Goal: Information Seeking & Learning: Learn about a topic

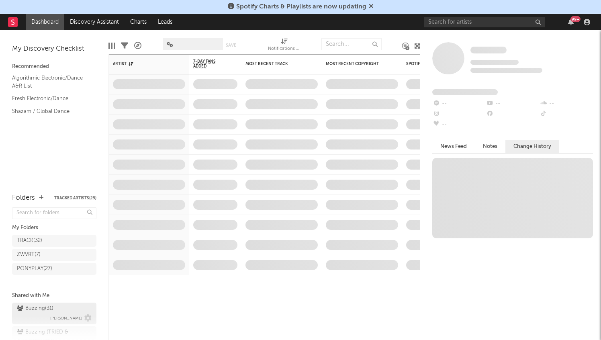
click at [55, 312] on div "Buzzing ( 31 ) [PERSON_NAME]" at bounding box center [54, 313] width 75 height 19
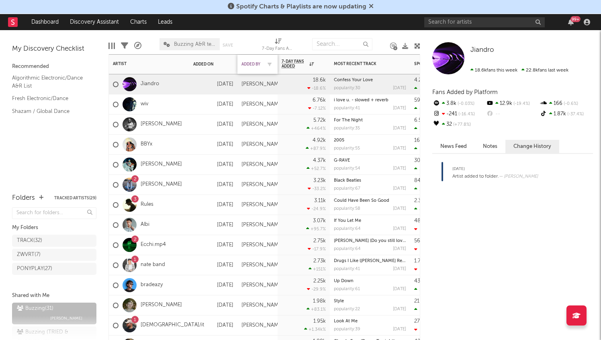
click at [257, 64] on div "Added By" at bounding box center [251, 64] width 20 height 5
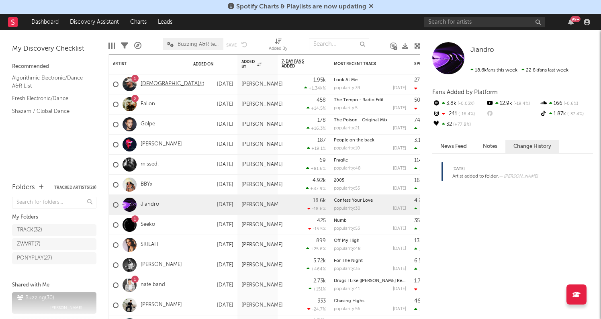
click at [143, 84] on link "[DEMOGRAPHIC_DATA]/it" at bounding box center [172, 84] width 63 height 7
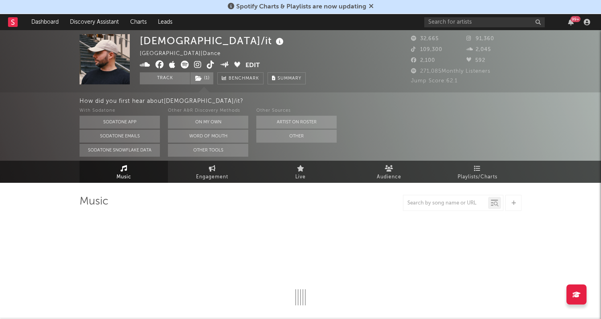
select select "6m"
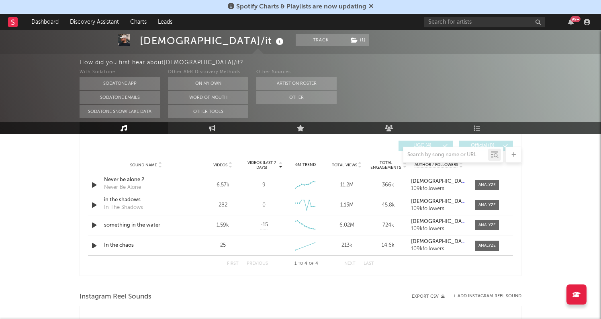
scroll to position [576, 0]
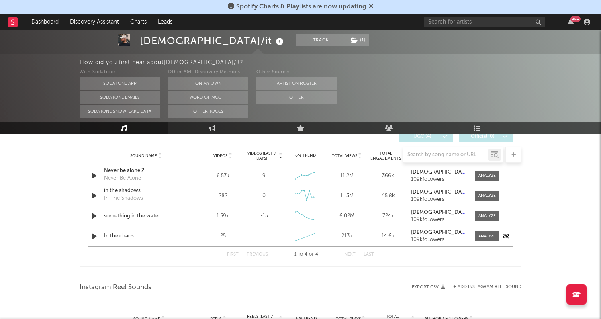
click at [92, 233] on icon "button" at bounding box center [94, 236] width 8 height 10
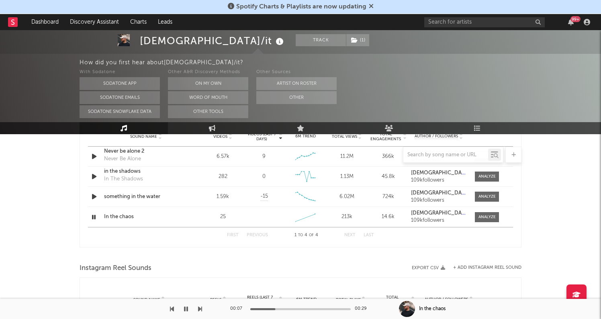
scroll to position [599, 0]
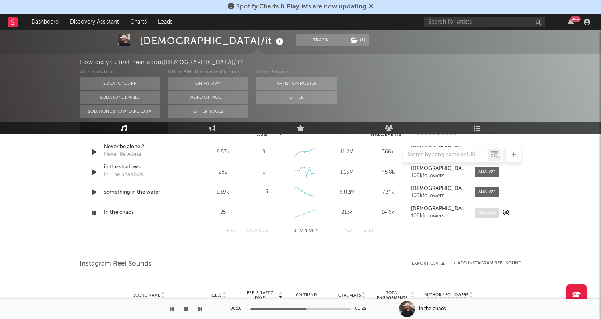
click at [480, 215] on div at bounding box center [486, 213] width 17 height 6
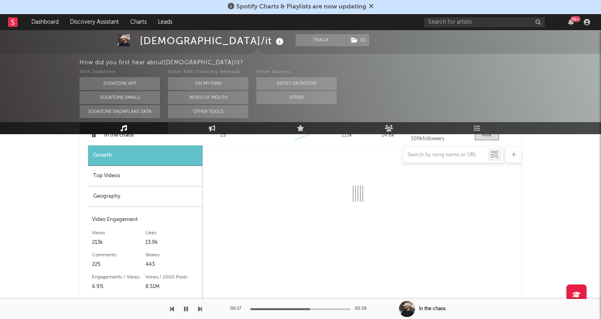
scroll to position [680, 0]
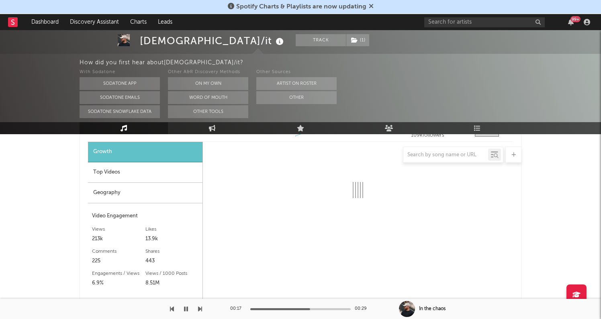
select select "1w"
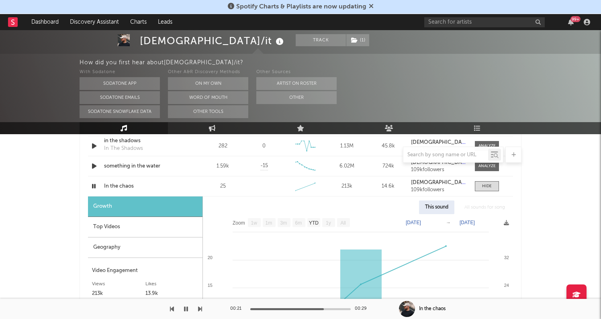
scroll to position [623, 0]
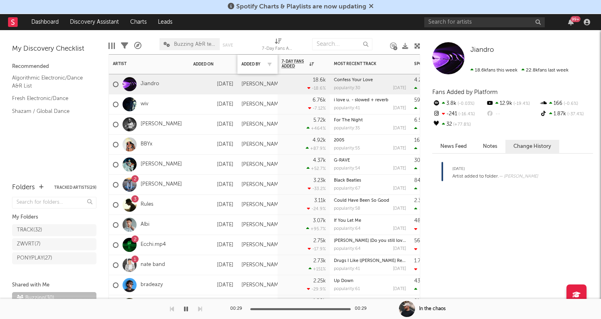
click at [260, 59] on div "Added By" at bounding box center [257, 64] width 32 height 17
click at [253, 68] on div "Added By" at bounding box center [257, 64] width 32 height 17
click at [252, 62] on div "Added By" at bounding box center [251, 64] width 20 height 5
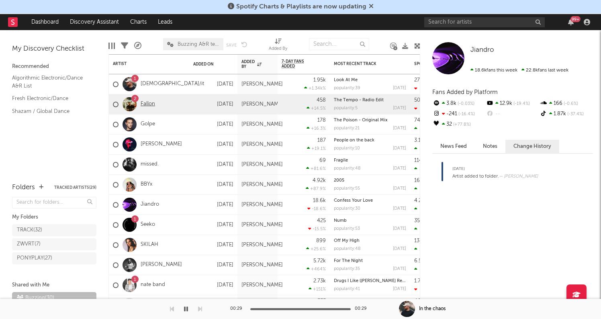
click at [149, 102] on link "Fallon" at bounding box center [148, 104] width 14 height 7
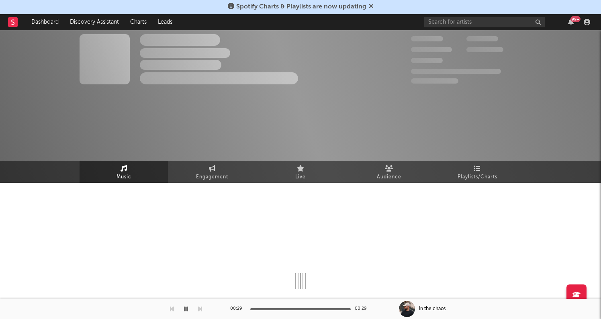
select select "6m"
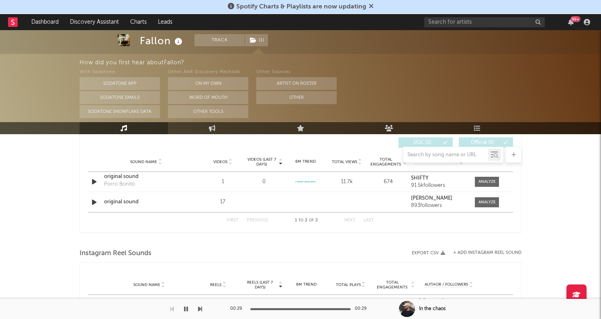
scroll to position [573, 0]
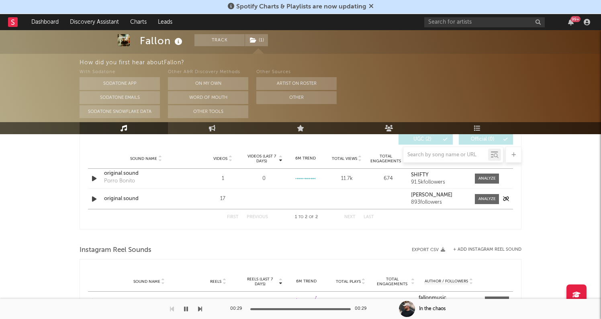
click at [94, 198] on icon "button" at bounding box center [94, 199] width 8 height 10
click at [265, 37] on span "( 1 )" at bounding box center [257, 40] width 24 height 12
click at [45, 88] on div "How did you first hear about [PERSON_NAME] ? With Sodatone Sodatone App Sodaton…" at bounding box center [300, 88] width 601 height 68
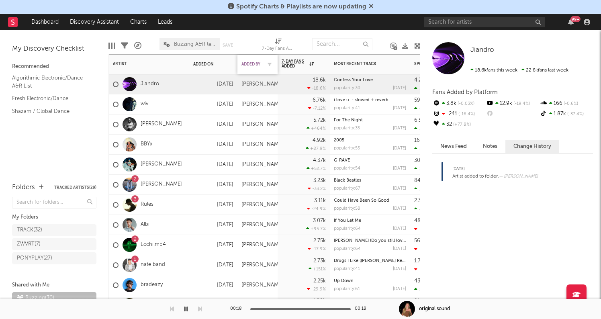
click at [257, 63] on div "Added By" at bounding box center [251, 64] width 20 height 5
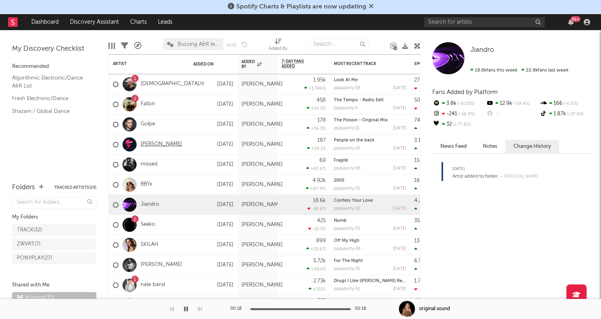
click at [155, 142] on link "[PERSON_NAME]" at bounding box center [161, 144] width 41 height 7
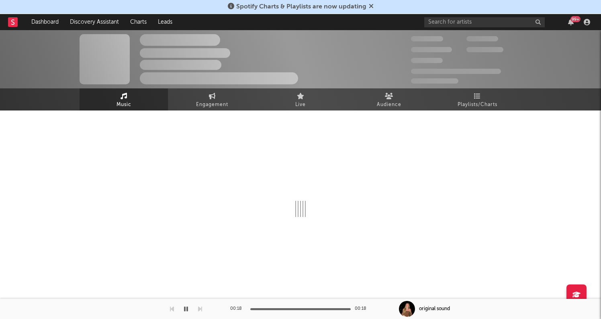
select select "6m"
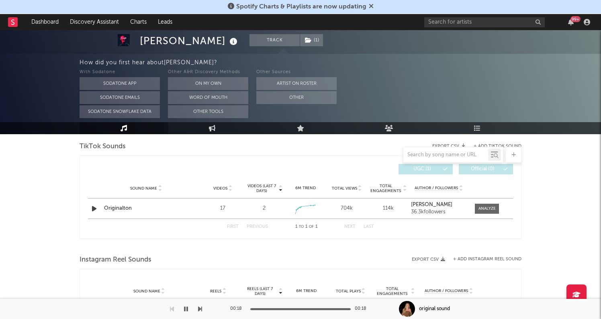
scroll to position [549, 0]
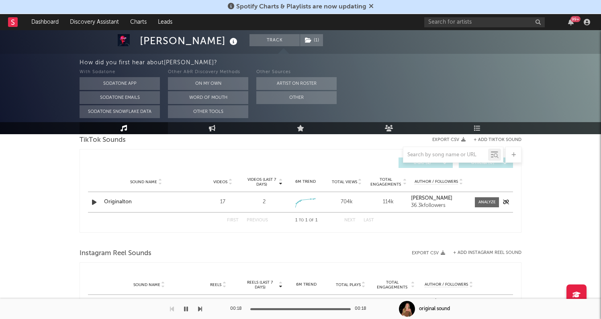
click at [95, 202] on icon "button" at bounding box center [94, 202] width 8 height 10
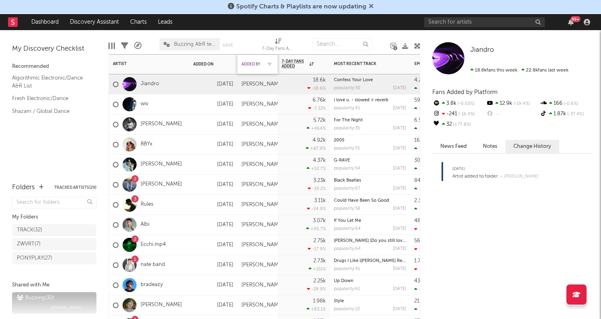
click at [258, 63] on div "Added By" at bounding box center [251, 64] width 20 height 5
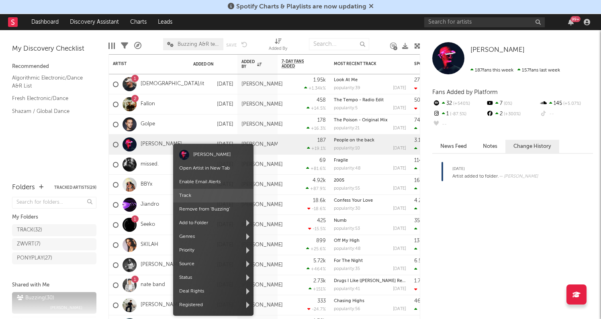
click at [212, 201] on span "Track" at bounding box center [213, 196] width 80 height 14
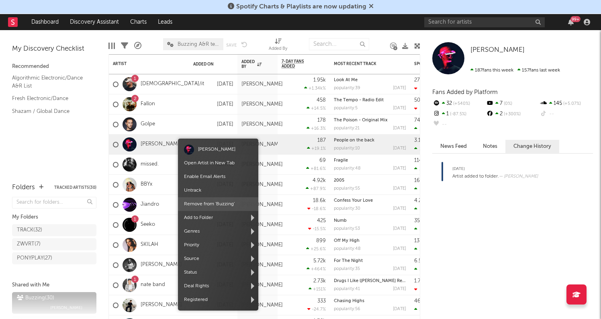
click at [205, 206] on span "Remove from ' Buzzing '" at bounding box center [218, 204] width 80 height 14
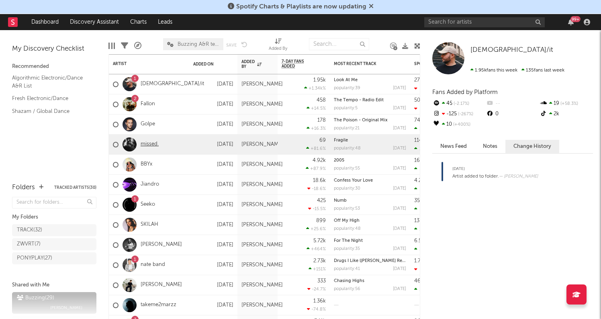
click at [153, 143] on link "missed." at bounding box center [150, 144] width 18 height 7
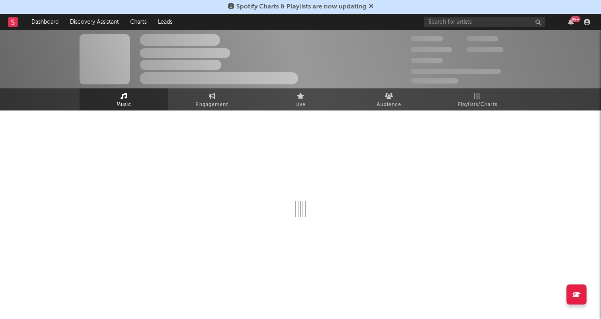
select select "6m"
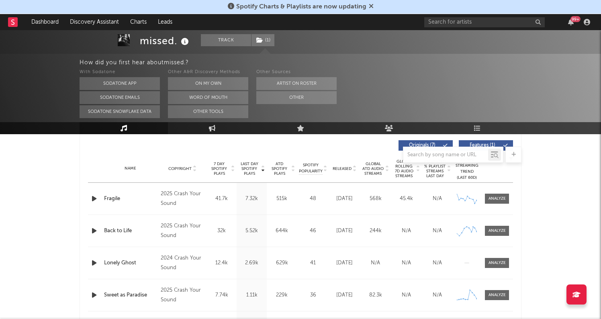
scroll to position [304, 0]
click at [93, 202] on icon "button" at bounding box center [94, 200] width 8 height 10
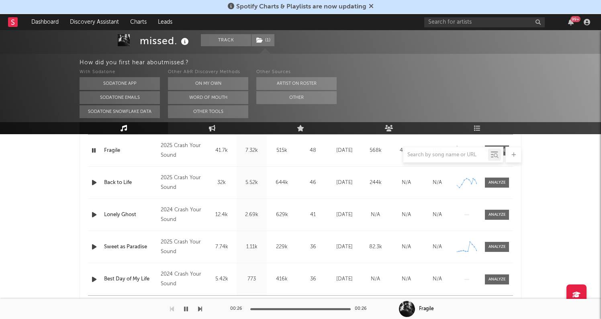
scroll to position [356, 0]
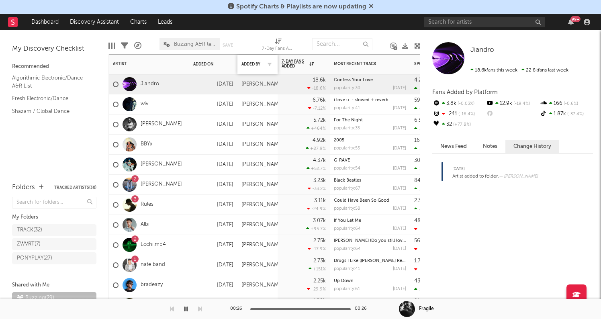
click at [262, 65] on div at bounding box center [267, 64] width 12 height 8
click at [268, 63] on icon "button" at bounding box center [270, 64] width 4 height 4
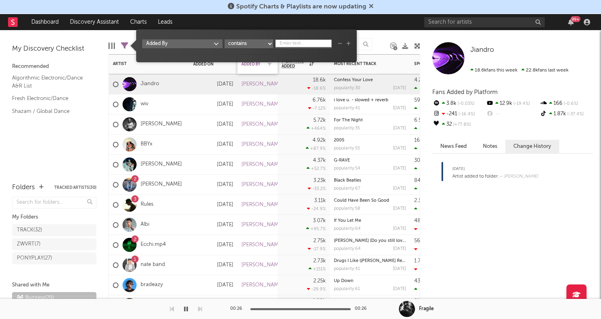
click at [261, 68] on div "Added By" at bounding box center [257, 64] width 32 height 17
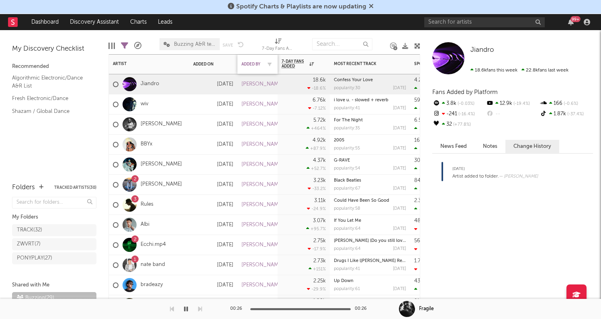
click at [255, 64] on div "Added By" at bounding box center [251, 64] width 20 height 5
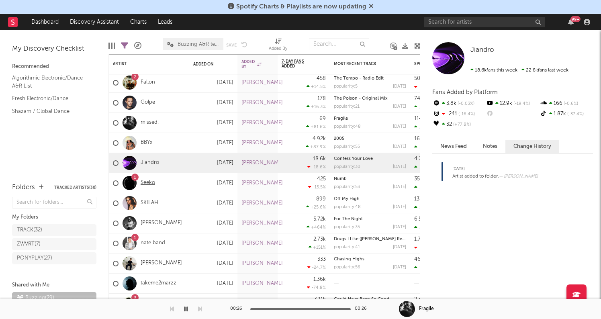
click at [152, 181] on link "Seeko" at bounding box center [148, 183] width 14 height 7
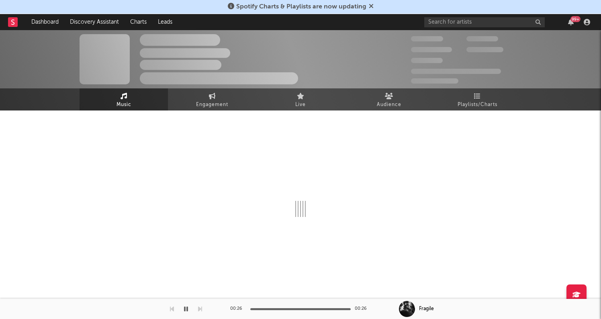
select select "6m"
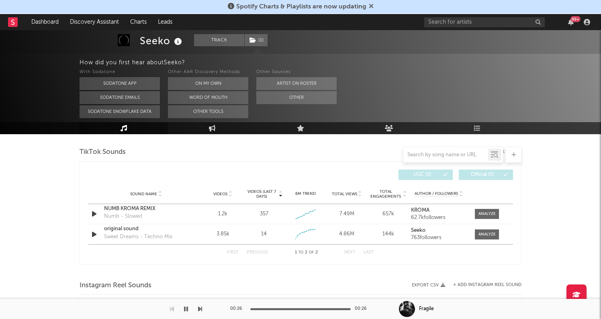
scroll to position [533, 0]
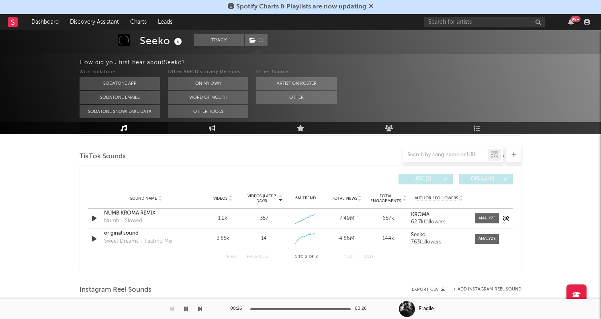
click at [94, 221] on icon "button" at bounding box center [94, 218] width 8 height 10
click at [483, 221] on div at bounding box center [486, 218] width 17 height 6
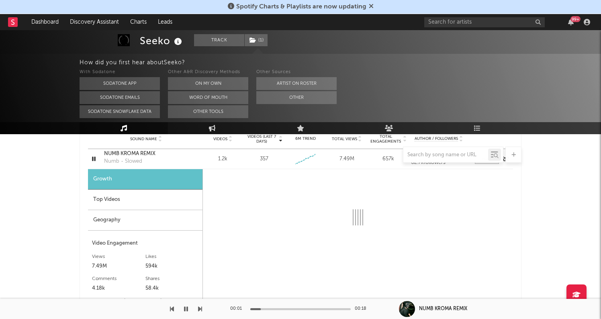
scroll to position [602, 0]
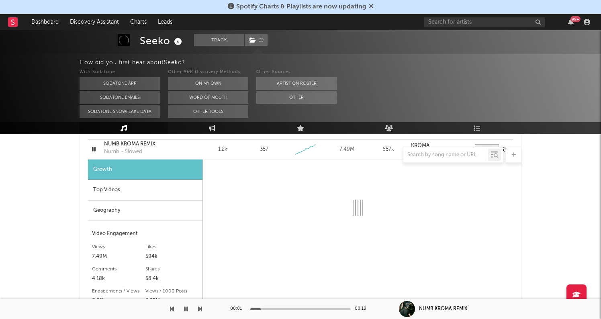
select select "1w"
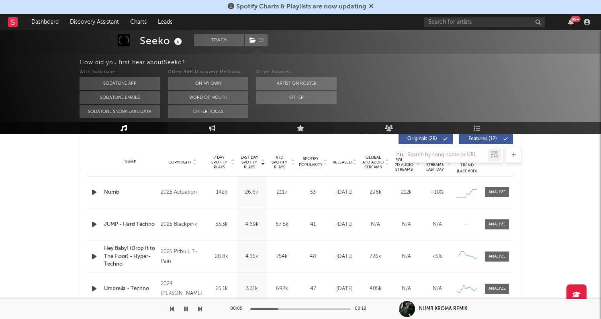
scroll to position [298, 0]
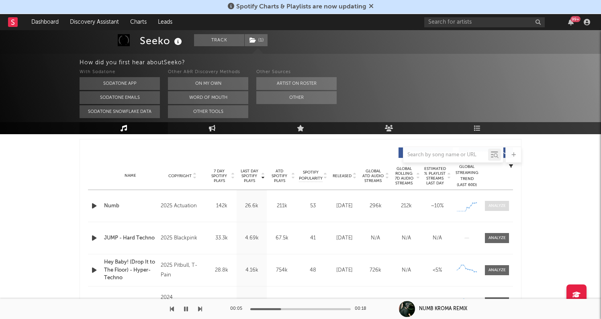
click at [499, 203] on div at bounding box center [496, 206] width 17 height 6
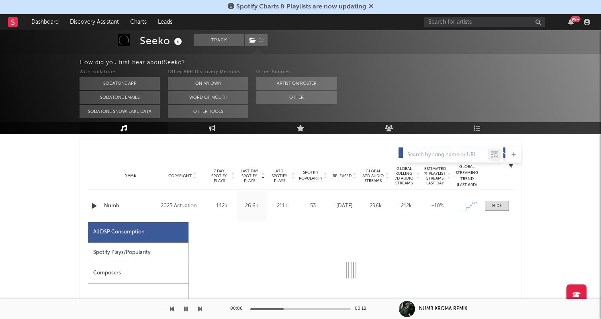
select select "1w"
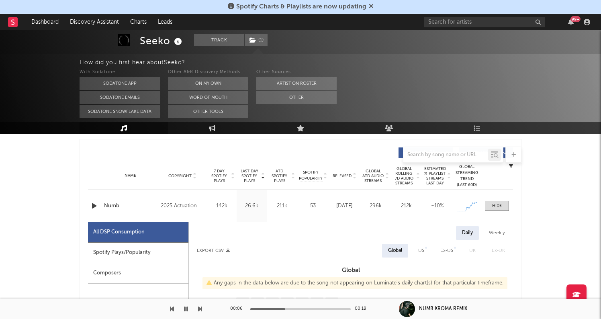
click at [171, 248] on div "Spotify Plays/Popularity" at bounding box center [138, 253] width 100 height 20
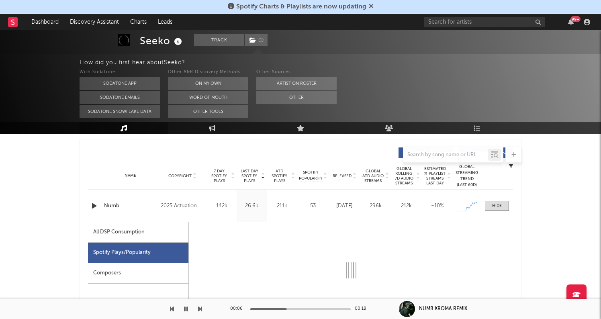
select select "1w"
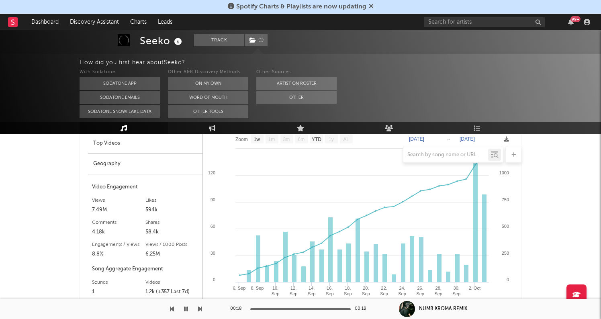
scroll to position [1032, 0]
drag, startPoint x: 112, startPoint y: 208, endPoint x: 77, endPoint y: 208, distance: 34.5
drag, startPoint x: 159, startPoint y: 212, endPoint x: 131, endPoint y: 211, distance: 28.5
click at [131, 211] on div "Views 7.49M Likes 594k" at bounding box center [145, 203] width 106 height 22
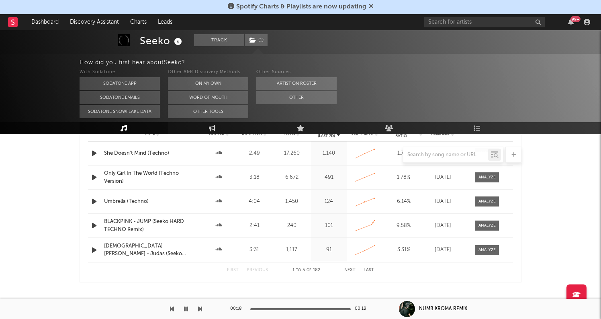
scroll to position [1517, 0]
click at [349, 268] on button "Next" at bounding box center [349, 269] width 11 height 4
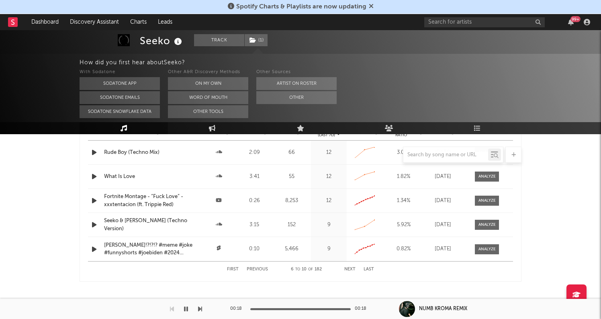
click at [349, 268] on button "Next" at bounding box center [349, 269] width 11 height 4
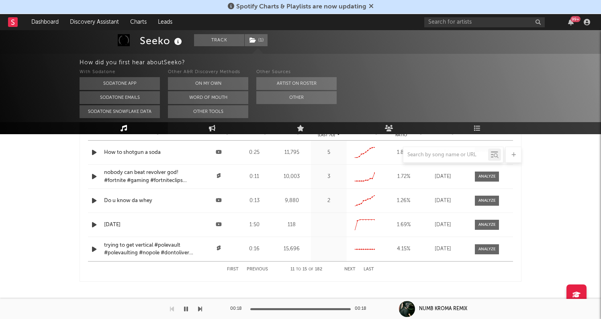
click at [349, 268] on button "Next" at bounding box center [349, 269] width 11 height 4
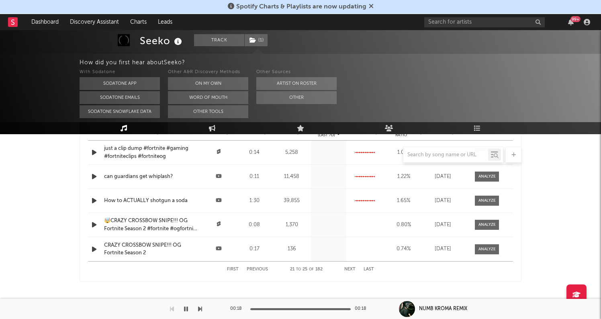
click at [349, 268] on button "Next" at bounding box center [349, 269] width 11 height 4
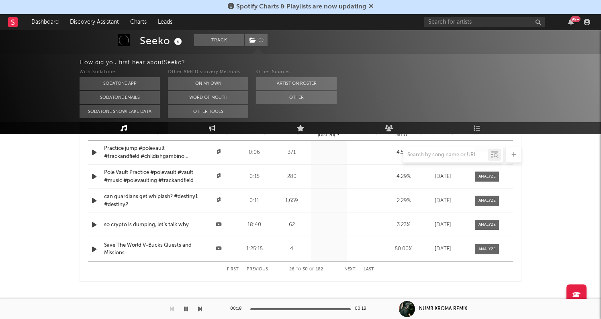
click at [236, 268] on button "First" at bounding box center [233, 269] width 12 height 4
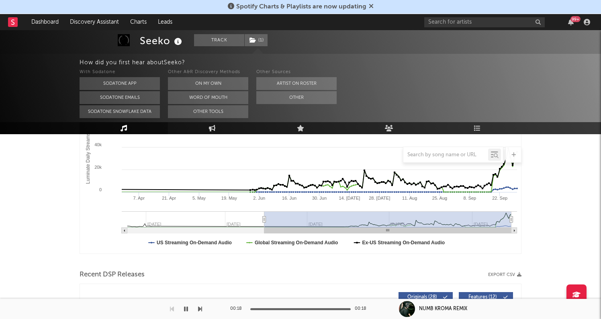
scroll to position [155, 0]
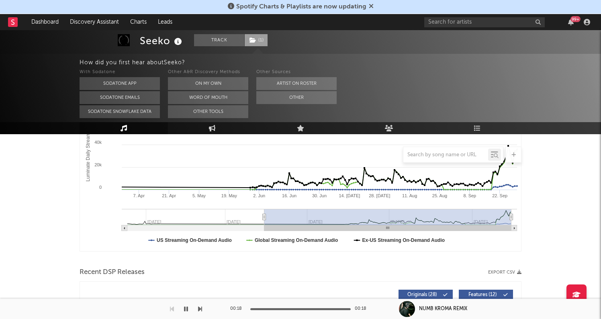
click at [261, 36] on span "( 1 )" at bounding box center [256, 40] width 24 height 12
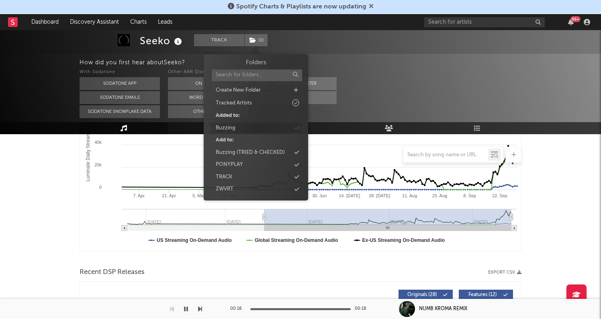
click at [255, 131] on div "Buzzing" at bounding box center [256, 128] width 92 height 10
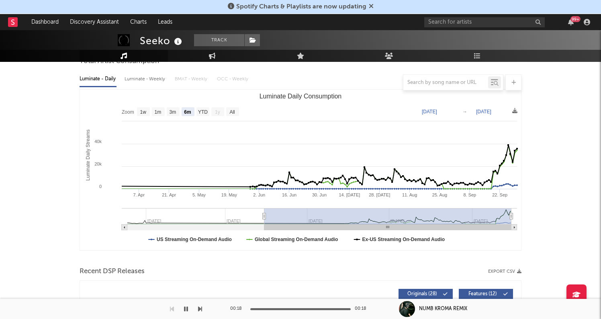
scroll to position [83, 0]
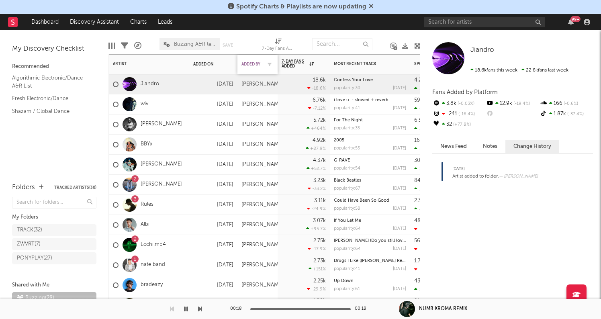
click at [247, 63] on div "Added By" at bounding box center [251, 64] width 20 height 5
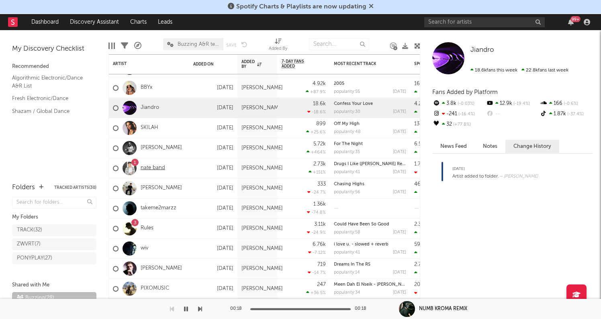
click at [155, 166] on link "nate band" at bounding box center [153, 168] width 25 height 7
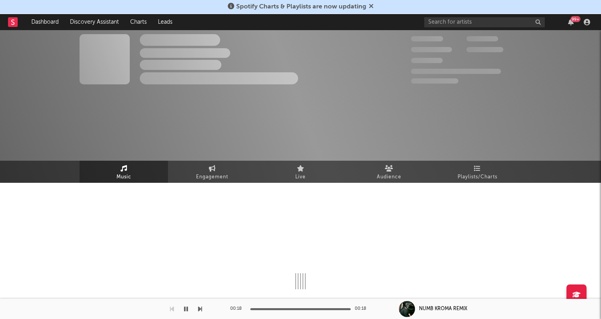
select select "1w"
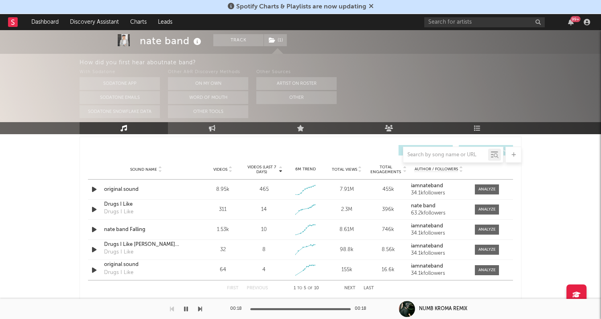
scroll to position [529, 0]
click at [95, 190] on icon "button" at bounding box center [94, 190] width 8 height 10
click at [92, 190] on icon "button" at bounding box center [94, 190] width 8 height 10
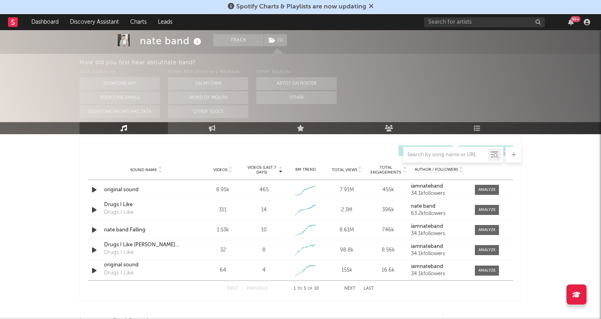
click at [348, 288] on button "Next" at bounding box center [349, 288] width 11 height 4
click at [93, 272] on icon "button" at bounding box center [94, 271] width 8 height 10
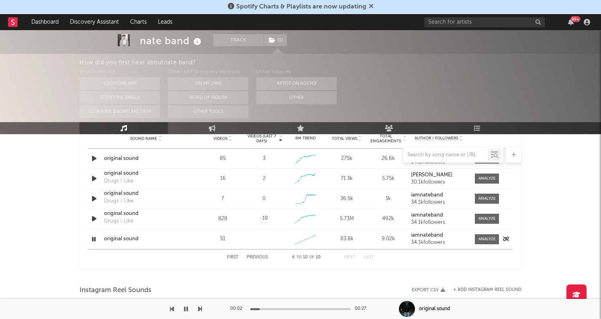
scroll to position [564, 0]
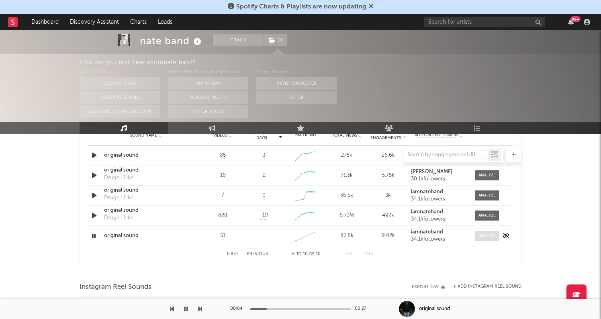
click at [486, 239] on span at bounding box center [487, 236] width 24 height 10
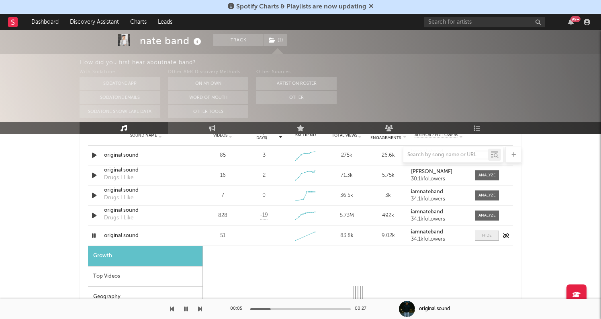
select select "1w"
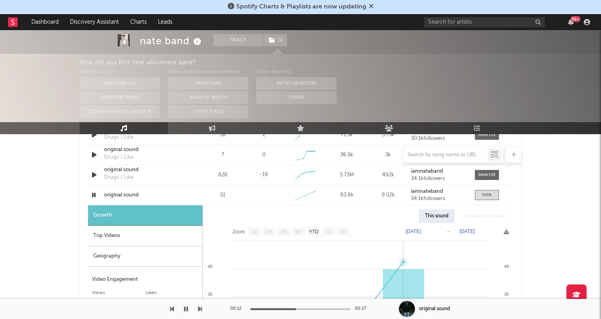
scroll to position [605, 0]
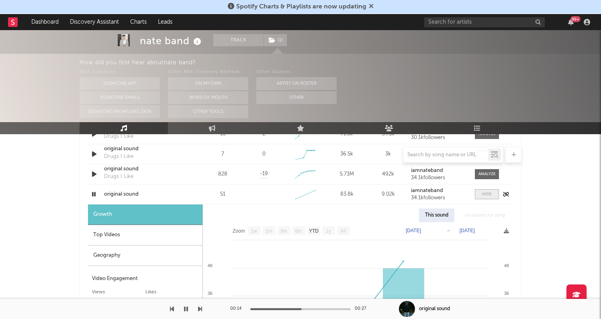
click at [491, 196] on div at bounding box center [487, 194] width 10 height 6
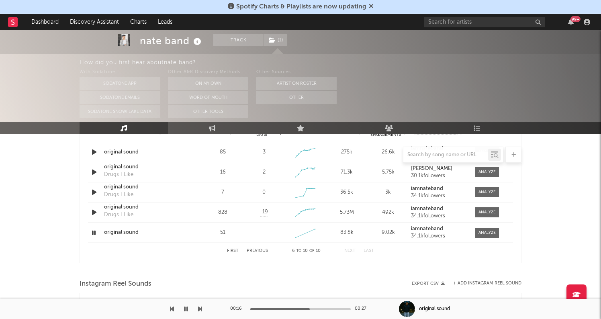
scroll to position [560, 0]
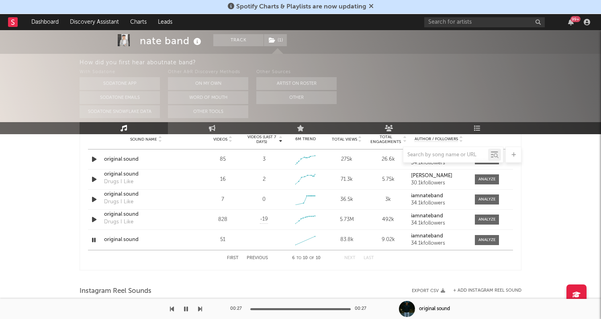
click at [185, 305] on button "button" at bounding box center [186, 309] width 8 height 20
click at [186, 308] on icon "button" at bounding box center [186, 309] width 4 height 6
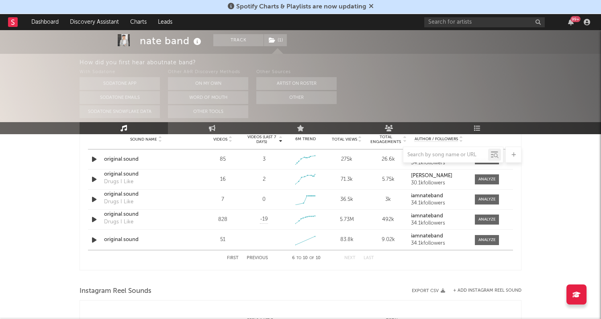
click at [13, 23] on rect at bounding box center [13, 22] width 10 height 10
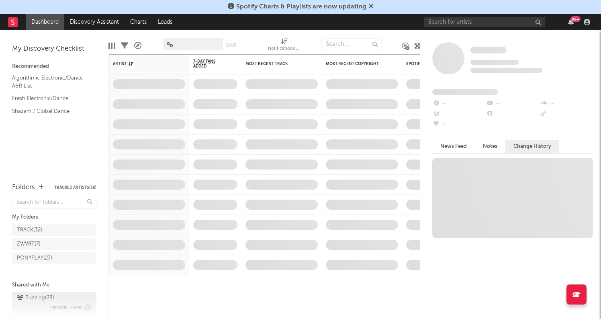
click at [50, 296] on div "Buzzing ( 28 )" at bounding box center [35, 298] width 37 height 10
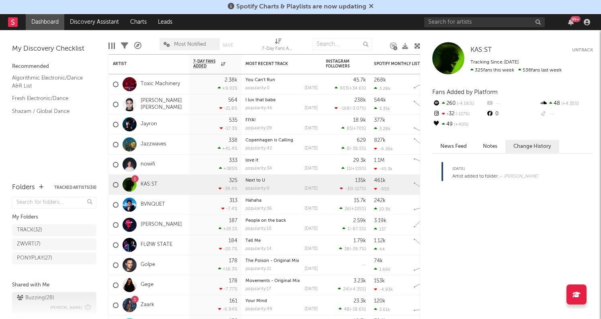
click at [48, 298] on div "Buzzing ( 28 )" at bounding box center [35, 298] width 37 height 10
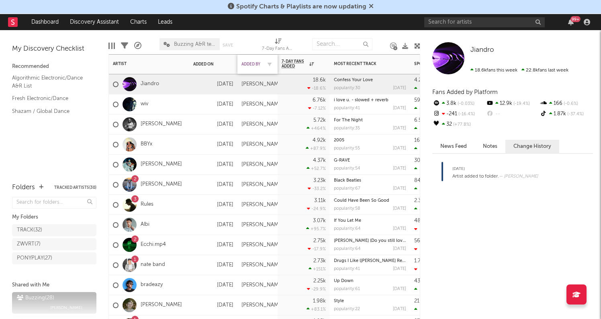
click at [251, 62] on div "Added By" at bounding box center [251, 64] width 20 height 5
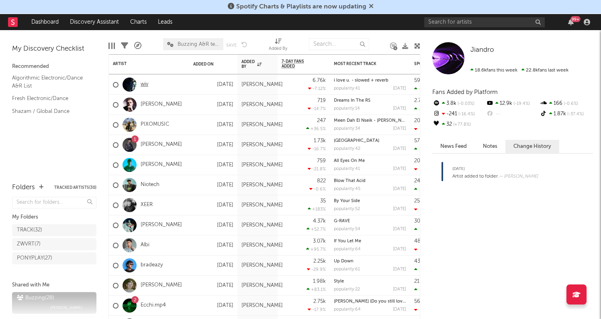
click at [145, 82] on link "wiv" at bounding box center [145, 84] width 8 height 7
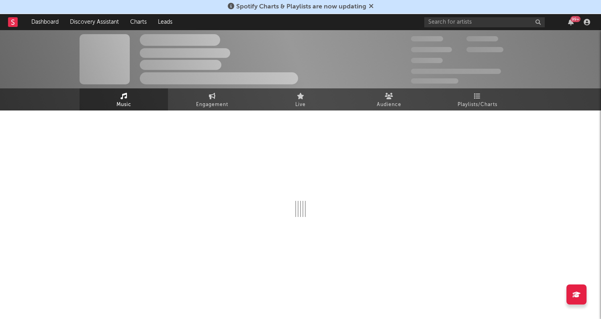
select select "6m"
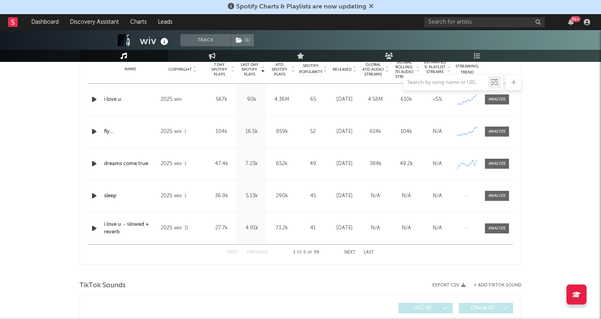
scroll to position [332, 0]
click at [492, 99] on div at bounding box center [496, 99] width 17 height 6
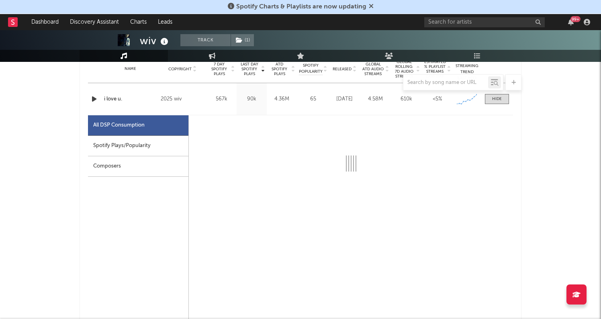
select select "6m"
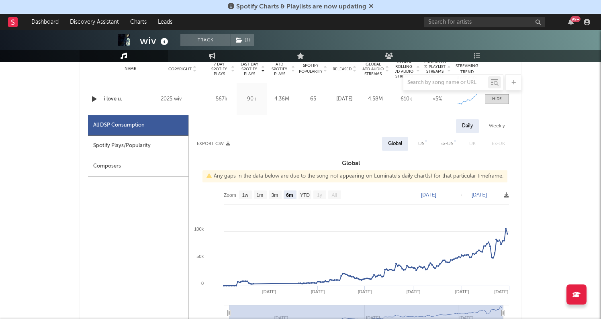
click at [162, 143] on div "Spotify Plays/Popularity" at bounding box center [138, 146] width 100 height 20
select select "1w"
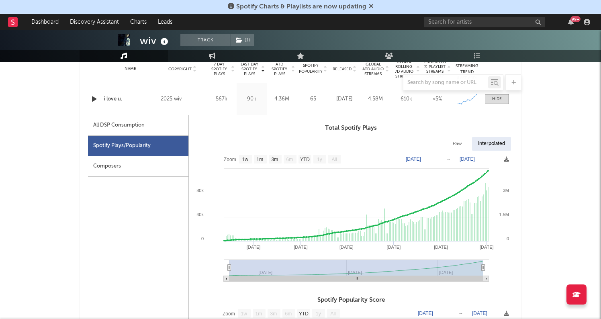
click at [96, 97] on icon "button" at bounding box center [94, 99] width 8 height 10
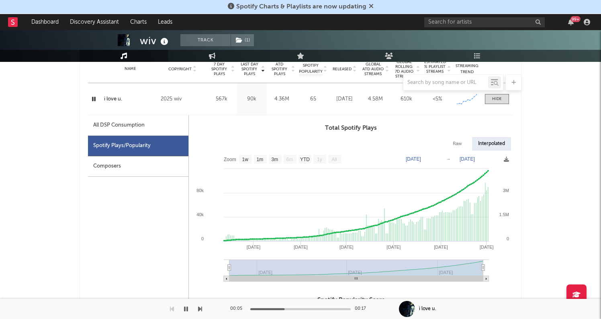
click at [95, 96] on icon "button" at bounding box center [94, 99] width 8 height 10
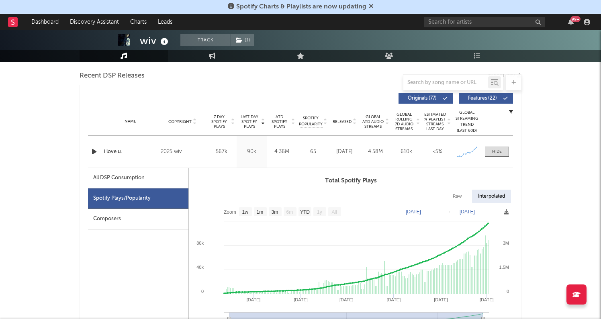
scroll to position [279, 0]
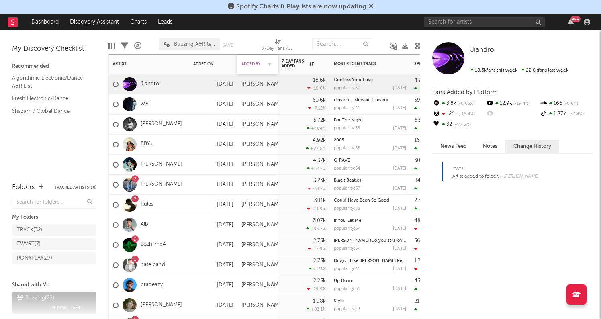
click at [253, 66] on div "Added By" at bounding box center [251, 64] width 20 height 5
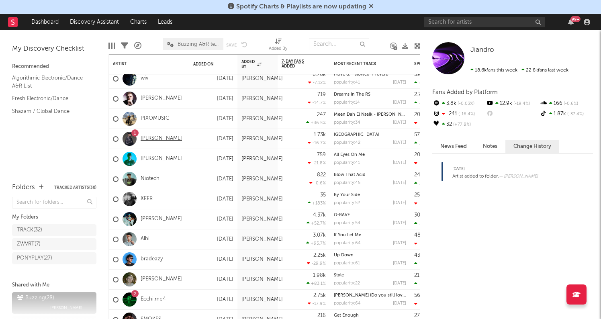
click at [153, 139] on link "[PERSON_NAME]" at bounding box center [161, 138] width 41 height 7
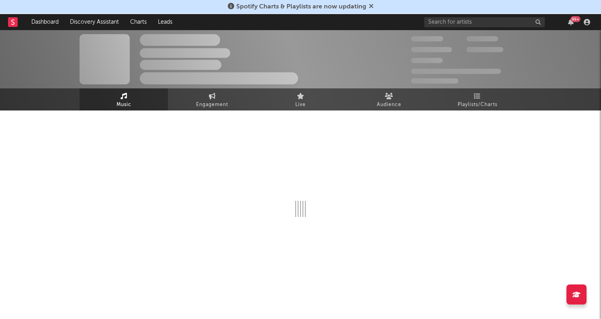
select select "6m"
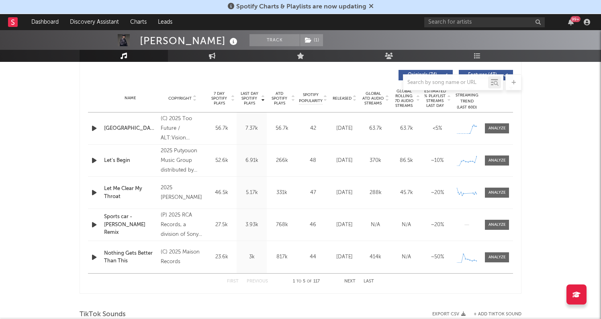
scroll to position [304, 0]
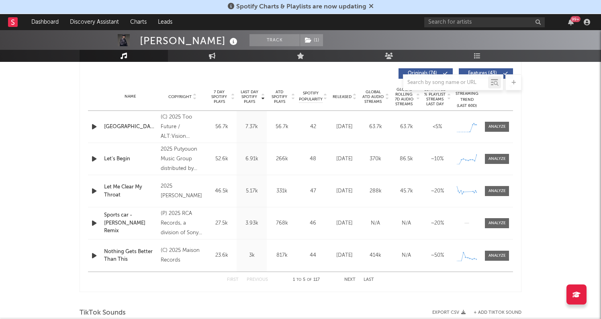
click at [88, 127] on div at bounding box center [95, 127] width 14 height 10
click at [90, 127] on icon "button" at bounding box center [94, 127] width 8 height 10
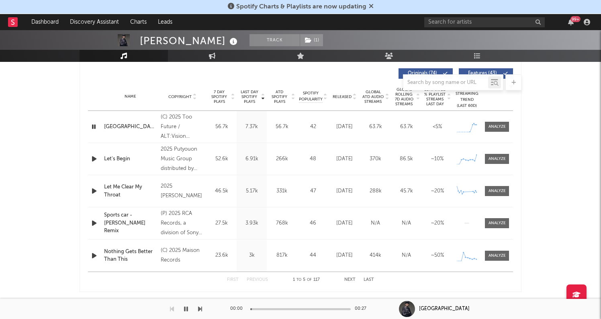
click at [90, 127] on icon "button" at bounding box center [94, 127] width 8 height 10
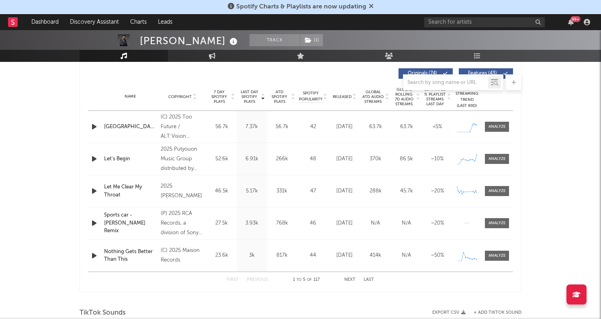
click at [90, 127] on icon "button" at bounding box center [94, 127] width 8 height 10
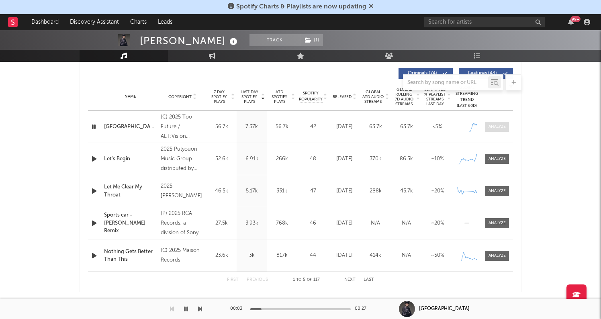
click at [494, 129] on div at bounding box center [496, 127] width 17 height 6
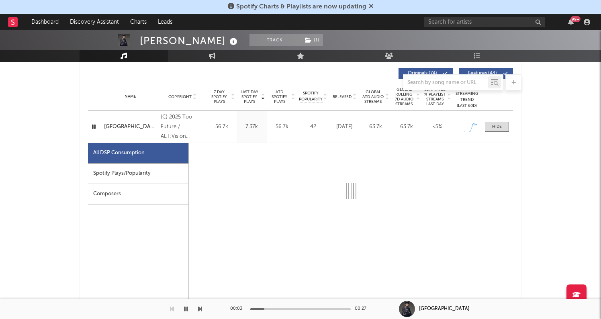
select select "1w"
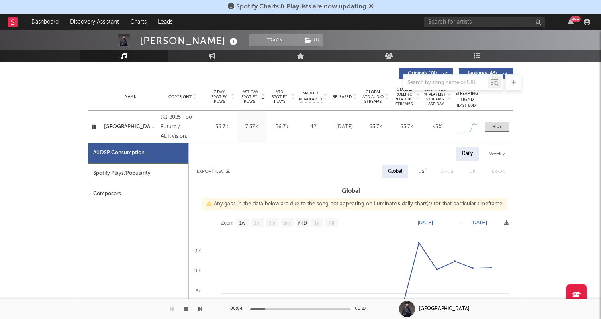
click at [168, 177] on div "Spotify Plays/Popularity" at bounding box center [138, 173] width 100 height 20
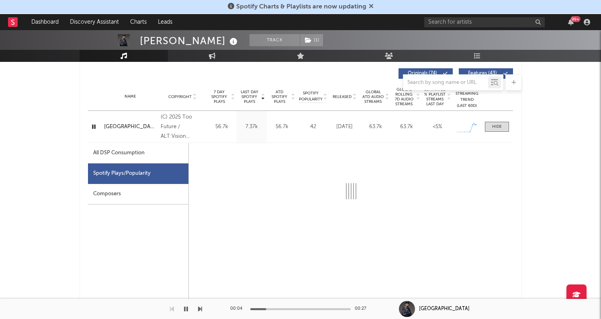
select select "1w"
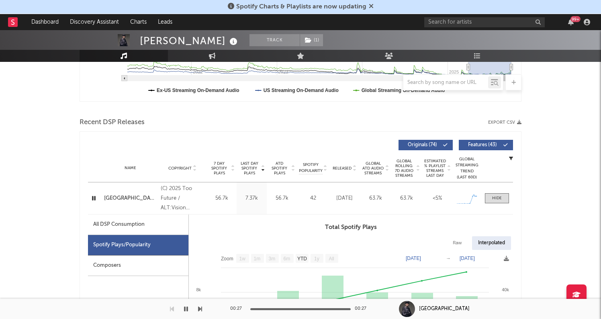
scroll to position [236, 0]
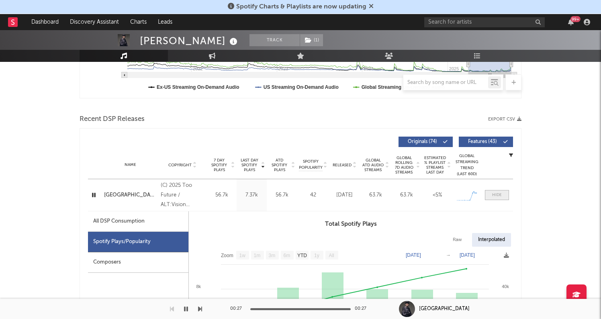
click at [498, 196] on div at bounding box center [497, 195] width 10 height 6
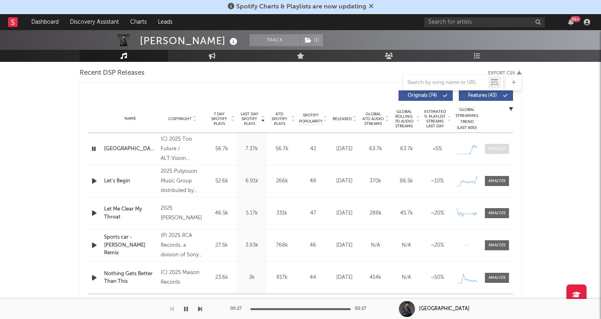
scroll to position [284, 0]
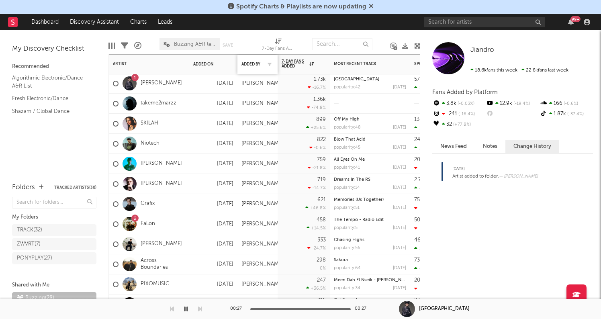
click at [259, 59] on div "Added By" at bounding box center [257, 64] width 32 height 17
click at [259, 63] on div "Added By" at bounding box center [251, 64] width 20 height 5
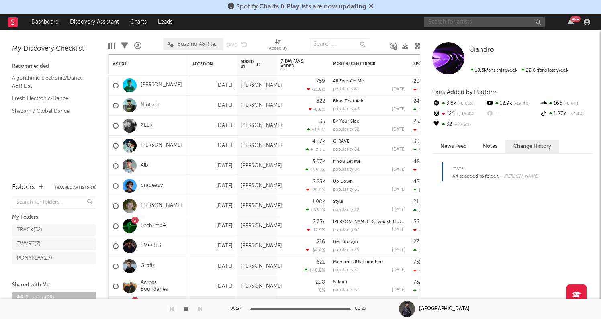
click at [478, 21] on input "text" at bounding box center [484, 22] width 121 height 10
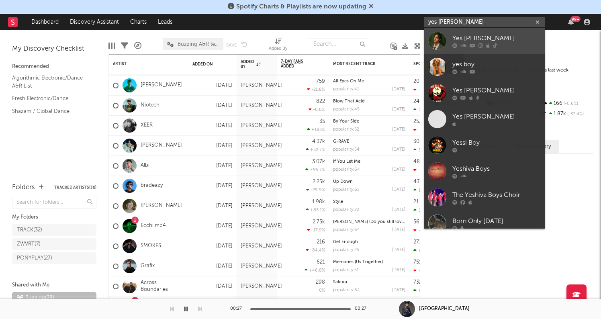
type input "yes [PERSON_NAME]"
click at [478, 37] on div "Yes [PERSON_NAME]" at bounding box center [496, 38] width 88 height 10
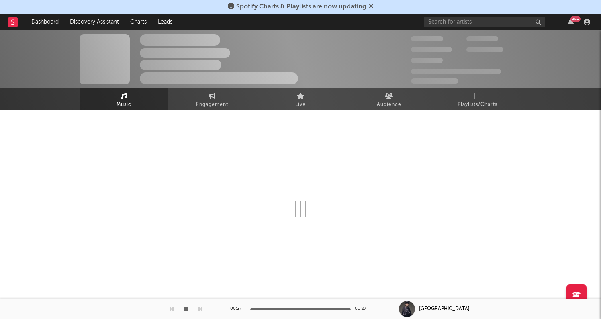
select select "6m"
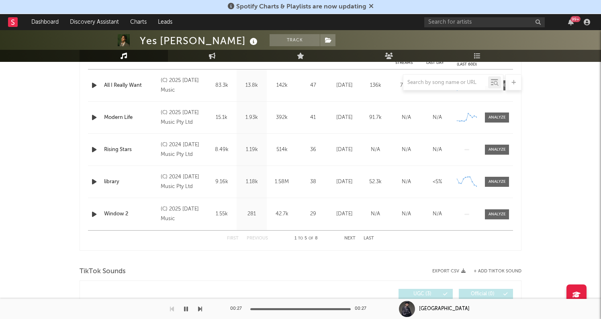
scroll to position [316, 0]
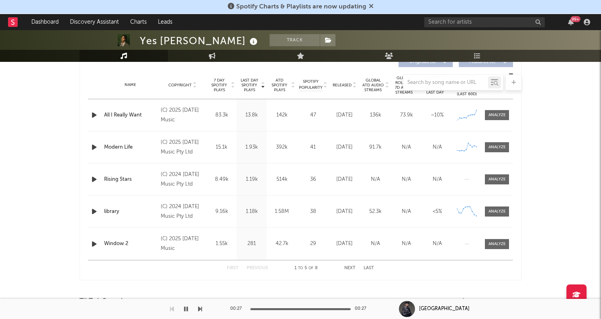
click at [95, 118] on icon "button" at bounding box center [94, 115] width 8 height 10
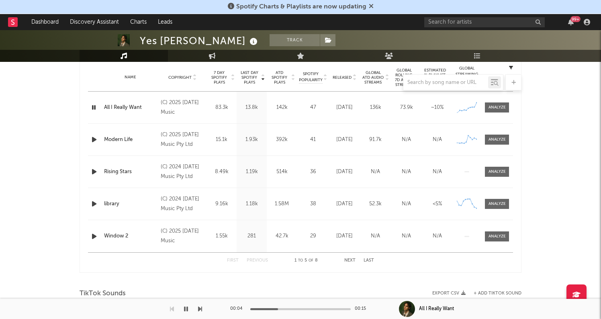
scroll to position [325, 0]
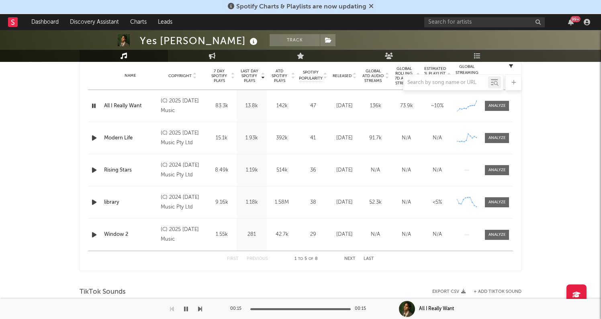
click at [14, 19] on rect at bounding box center [13, 22] width 10 height 10
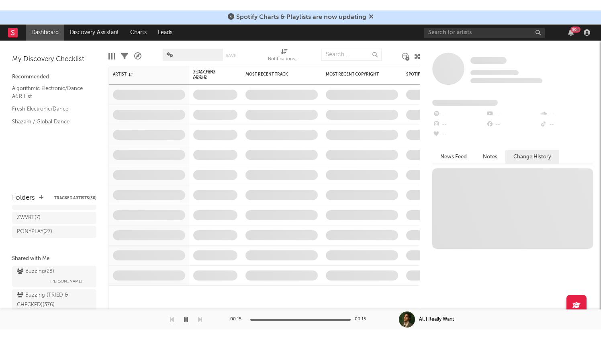
scroll to position [38, 0]
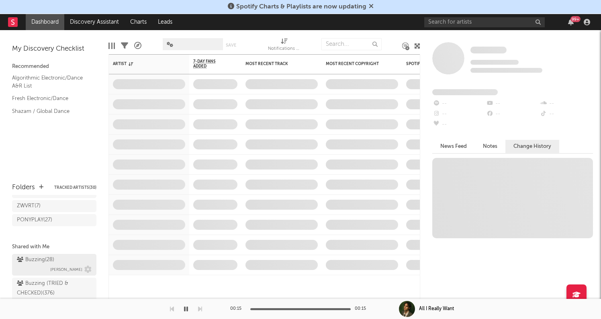
click at [55, 257] on div "Buzzing ( 28 ) [PERSON_NAME]" at bounding box center [54, 264] width 75 height 19
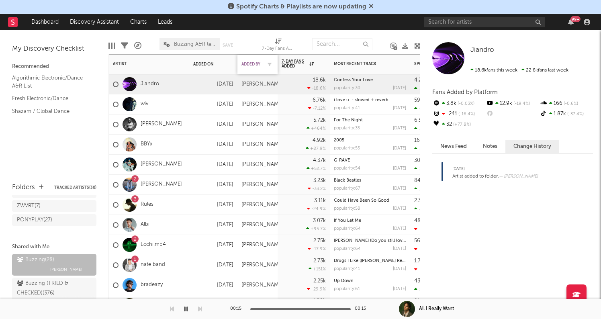
click at [255, 65] on div "Added By" at bounding box center [251, 64] width 20 height 5
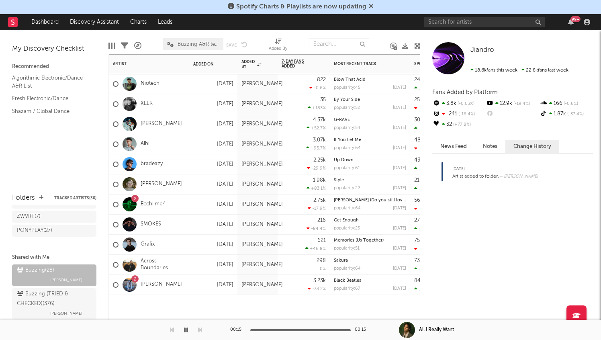
scroll to position [32, 0]
